Goal: Task Accomplishment & Management: Complete application form

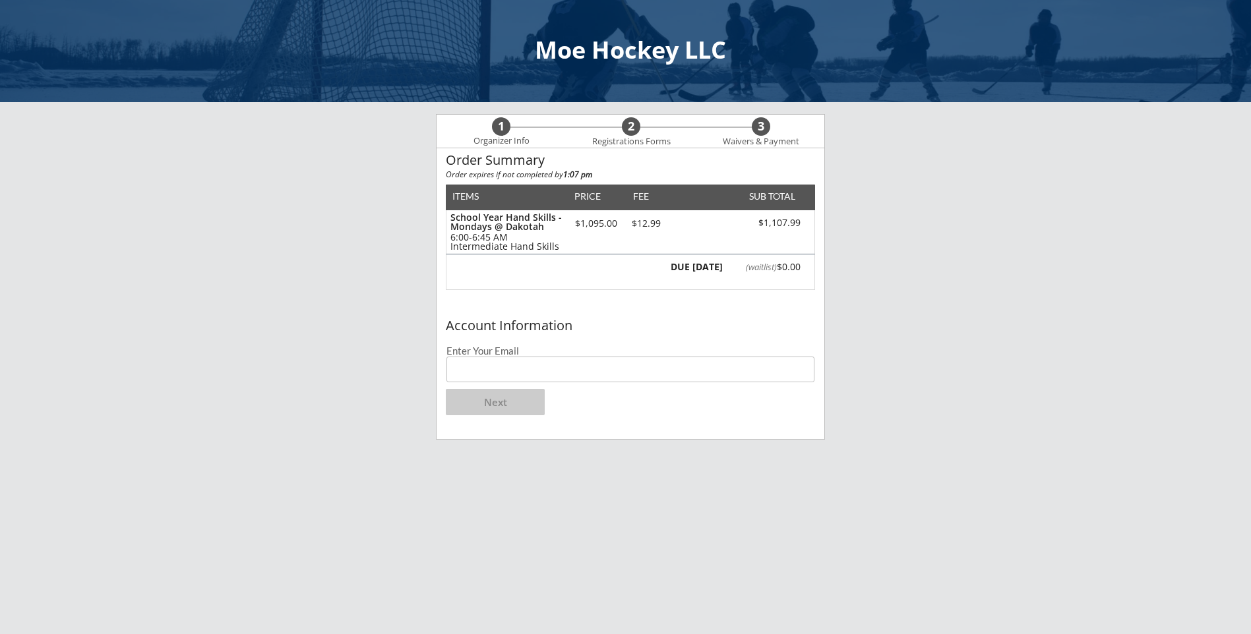
click at [526, 373] on input "email" at bounding box center [631, 370] width 368 height 26
type input "[EMAIL_ADDRESS][DOMAIN_NAME]"
click at [526, 398] on button "Next" at bounding box center [495, 402] width 99 height 26
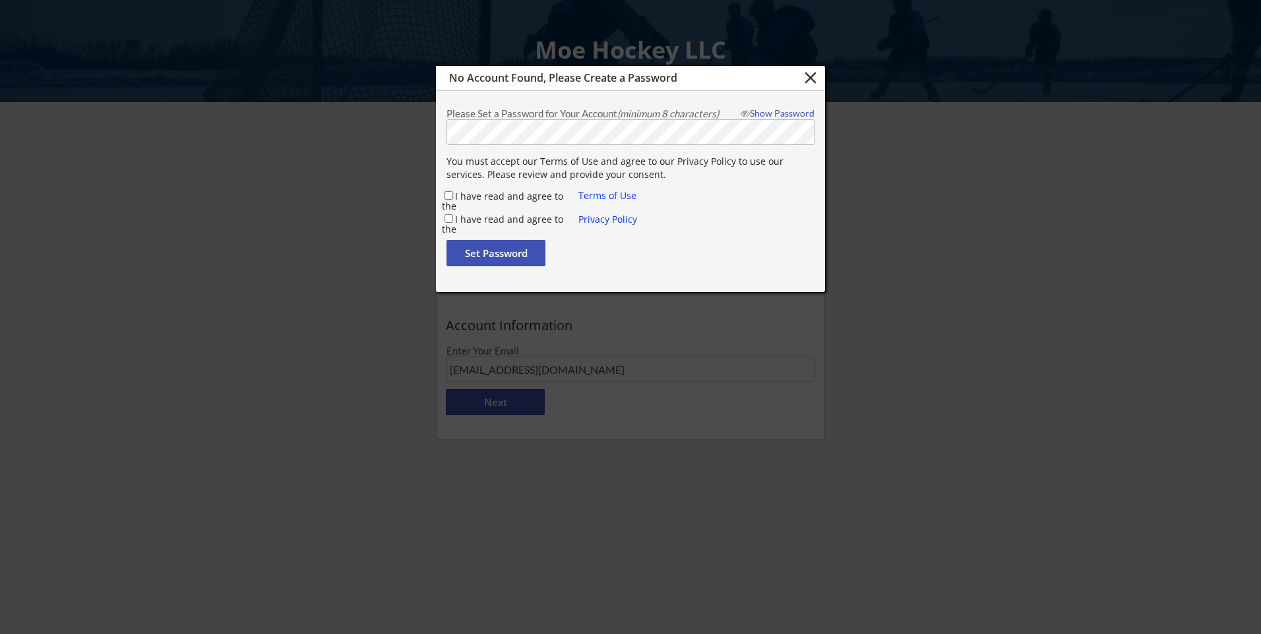
drag, startPoint x: 451, startPoint y: 193, endPoint x: 450, endPoint y: 220, distance: 27.1
click at [451, 195] on input "I have read and agree to the" at bounding box center [449, 195] width 9 height 9
checkbox input "true"
click at [450, 218] on input "I have read and agree to the" at bounding box center [449, 218] width 9 height 9
checkbox input "true"
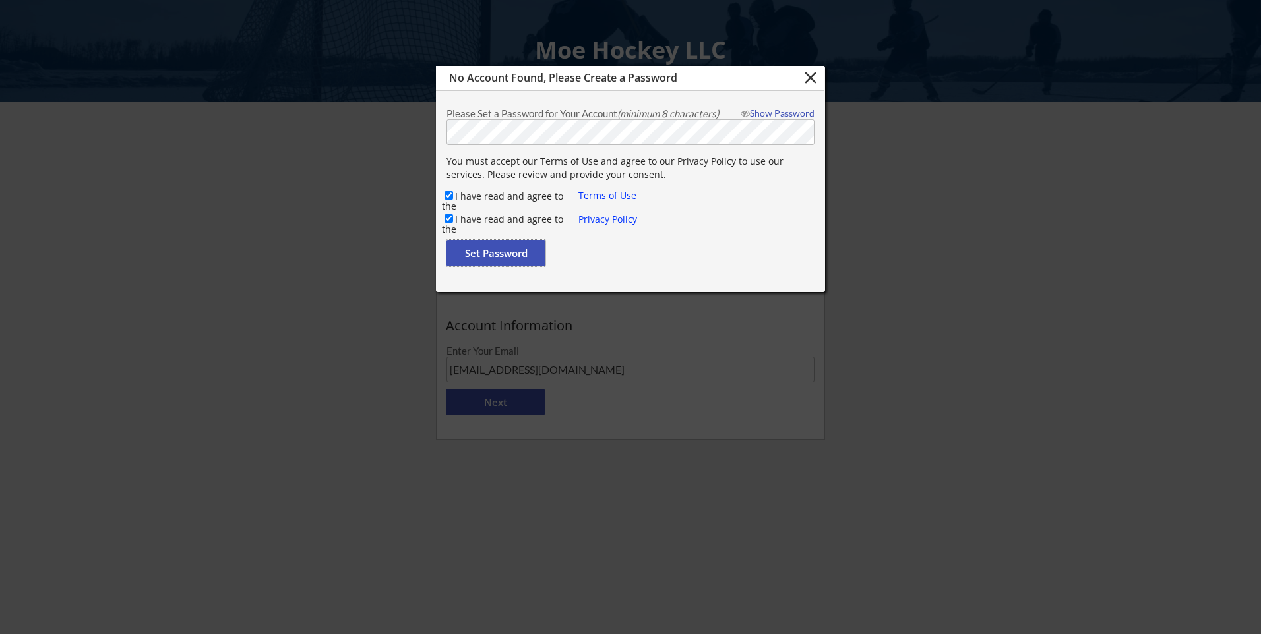
click at [488, 255] on button "Set Password" at bounding box center [496, 253] width 99 height 26
checkbox input "false"
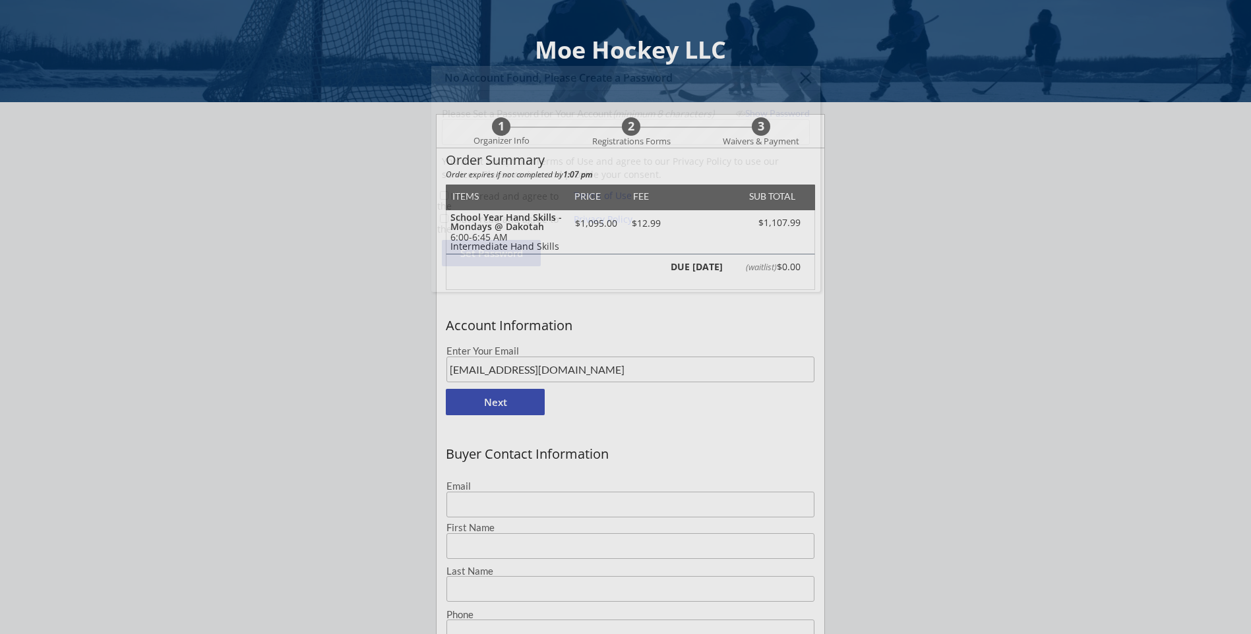
type input "[EMAIL_ADDRESS][DOMAIN_NAME]"
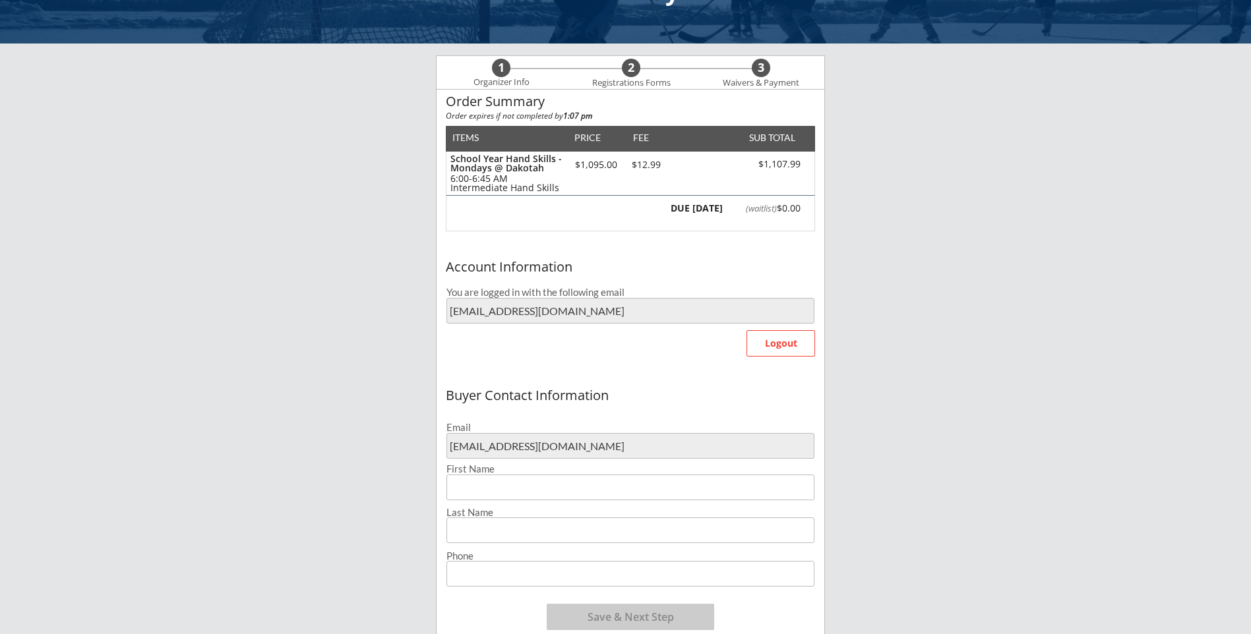
scroll to position [132, 0]
